Goal: Information Seeking & Learning: Check status

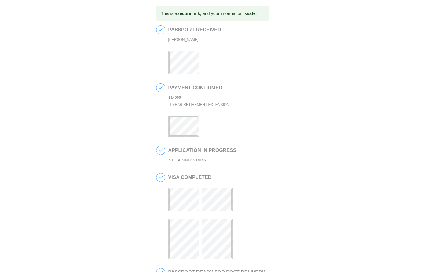
scroll to position [56, 0]
